Goal: Transaction & Acquisition: Purchase product/service

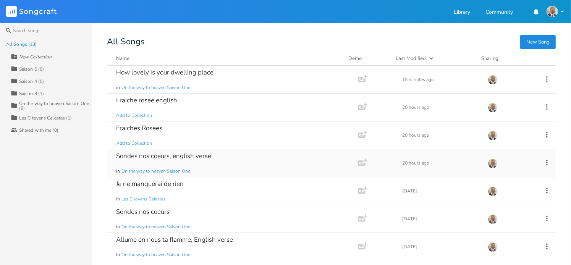
click at [164, 159] on div "Sondes nos coeurs, english verse" at bounding box center [163, 156] width 95 height 6
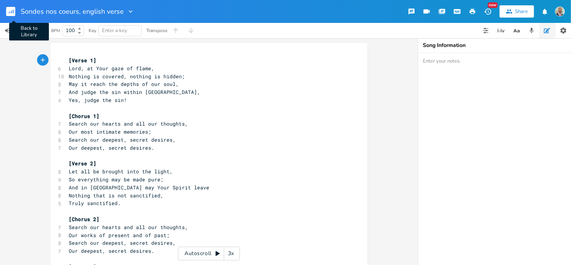
click at [14, 11] on rect "button" at bounding box center [10, 11] width 9 height 9
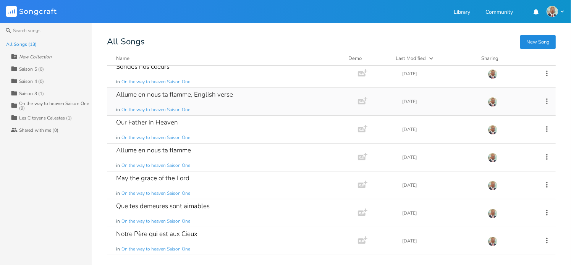
scroll to position [153, 0]
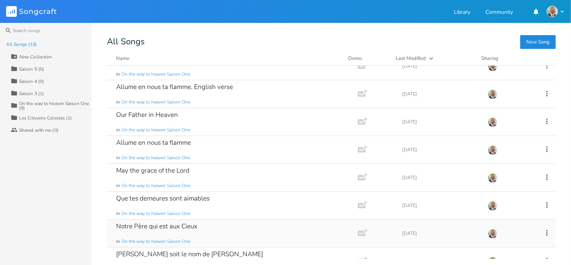
click at [139, 225] on div "Notre Père qui est aux Cieux" at bounding box center [156, 226] width 81 height 6
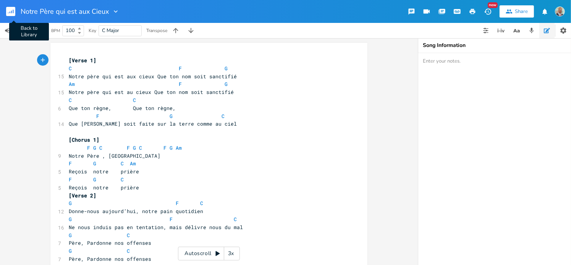
click at [12, 12] on rect "button" at bounding box center [10, 11] width 9 height 9
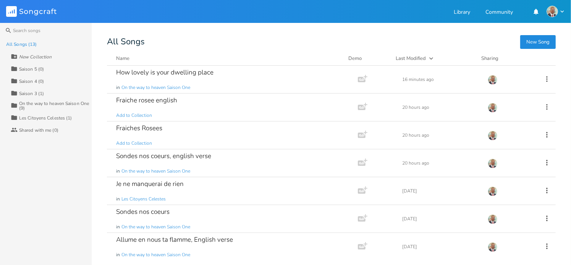
click at [534, 11] on icon "button" at bounding box center [536, 11] width 5 height 6
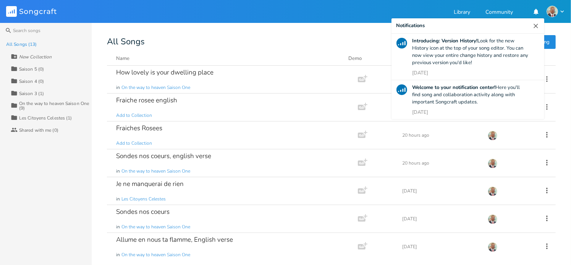
click at [561, 10] on icon "button" at bounding box center [562, 11] width 7 height 7
click at [517, 24] on span "Account Settings" at bounding box center [525, 23] width 36 height 5
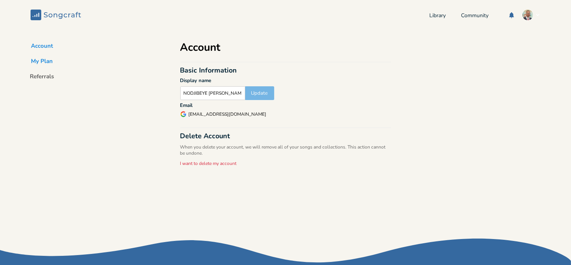
click at [40, 61] on button "My Plan" at bounding box center [42, 62] width 34 height 11
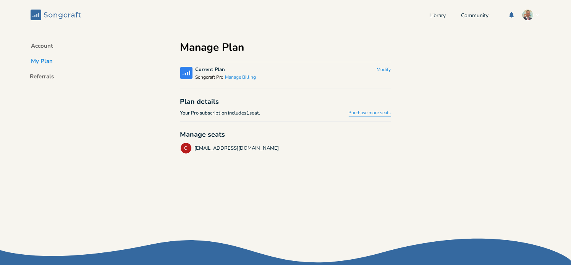
click at [362, 112] on link "Purchase more seats" at bounding box center [370, 113] width 42 height 6
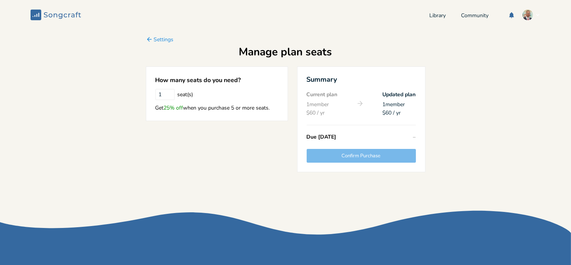
click at [159, 95] on input "1" at bounding box center [164, 94] width 19 height 11
click at [147, 40] on icon "Back" at bounding box center [149, 39] width 7 height 7
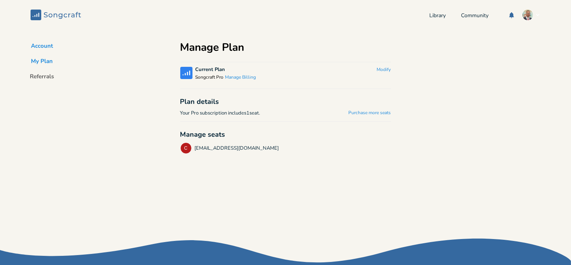
click at [40, 45] on button "Account" at bounding box center [42, 47] width 34 height 11
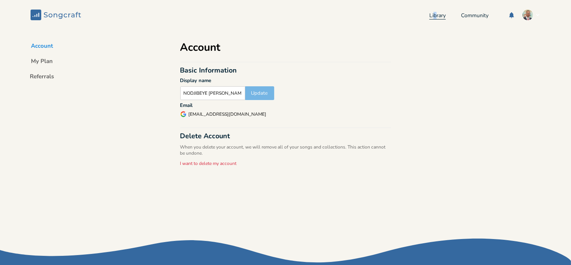
click at [429, 16] on link "Library" at bounding box center [437, 16] width 16 height 6
